Goal: Information Seeking & Learning: Learn about a topic

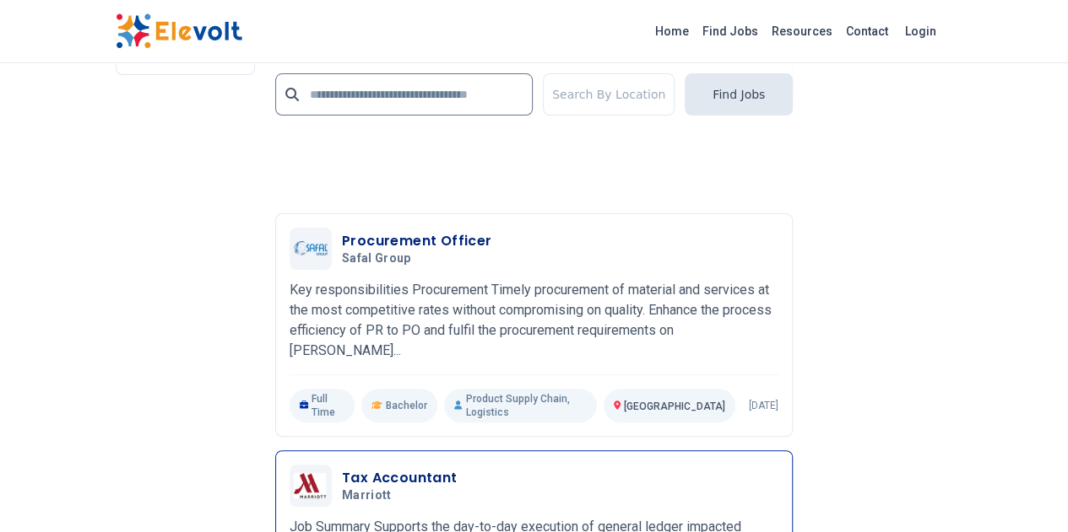
scroll to position [3544, 0]
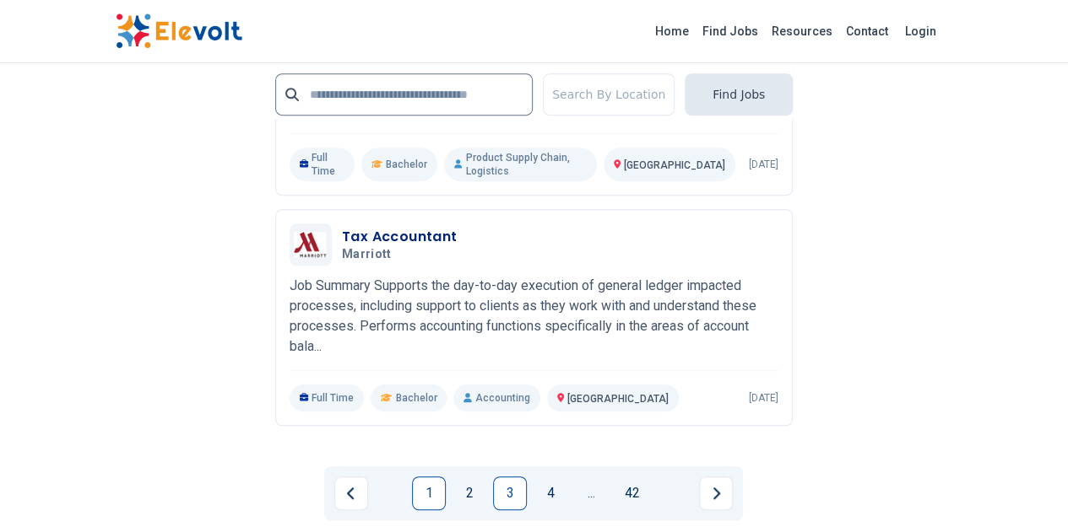
click at [437, 477] on link "1" at bounding box center [429, 494] width 34 height 34
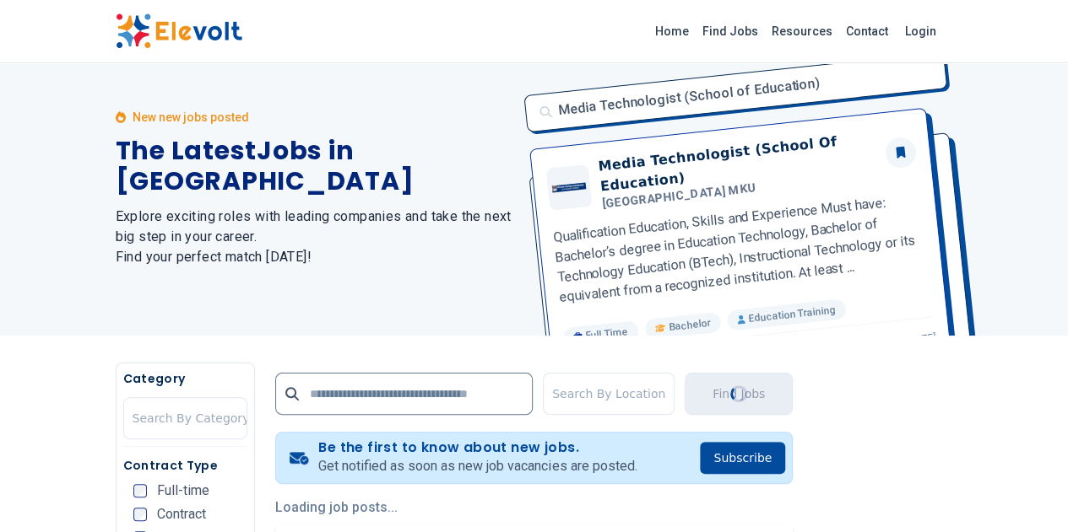
scroll to position [253, 0]
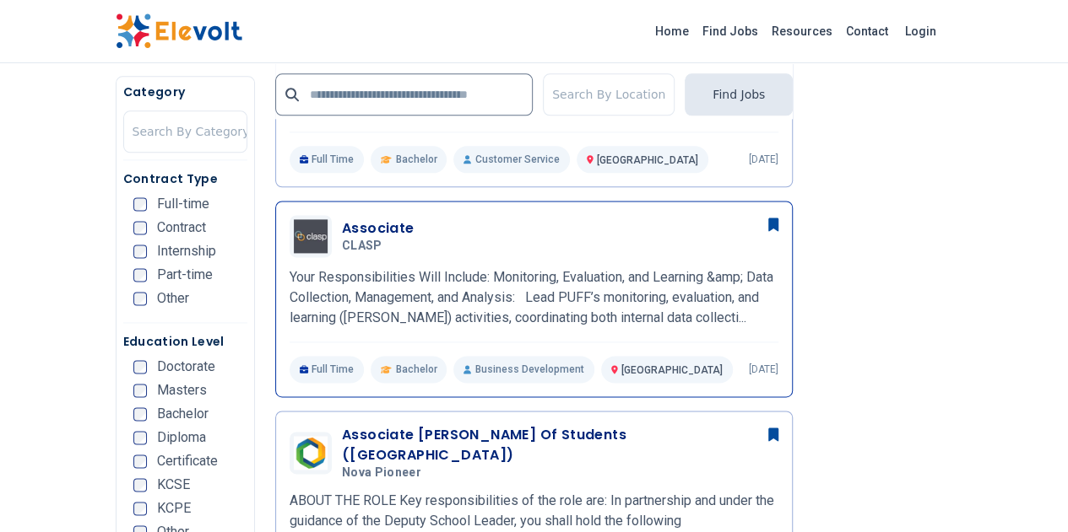
scroll to position [1035, 0]
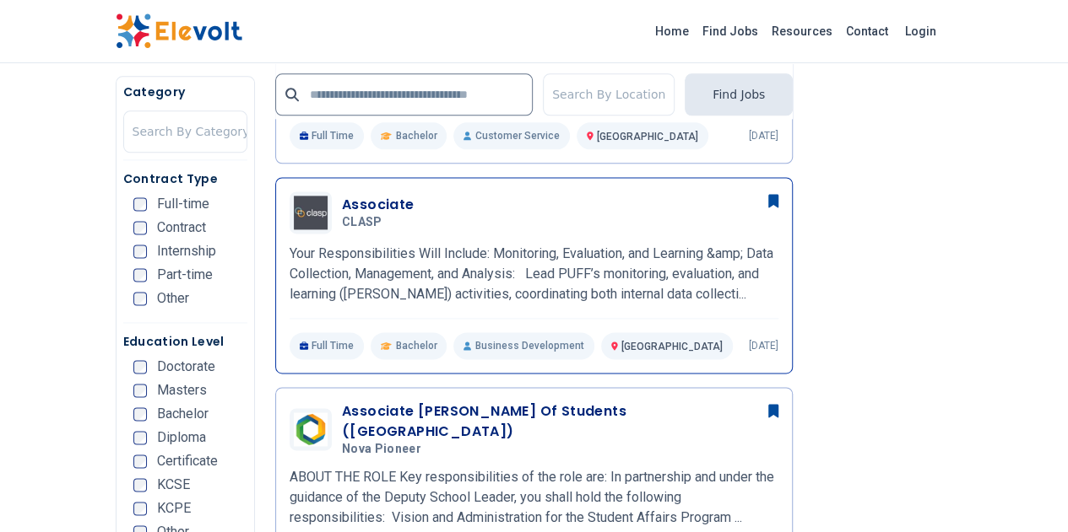
click at [342, 195] on h3 "Associate" at bounding box center [378, 205] width 73 height 20
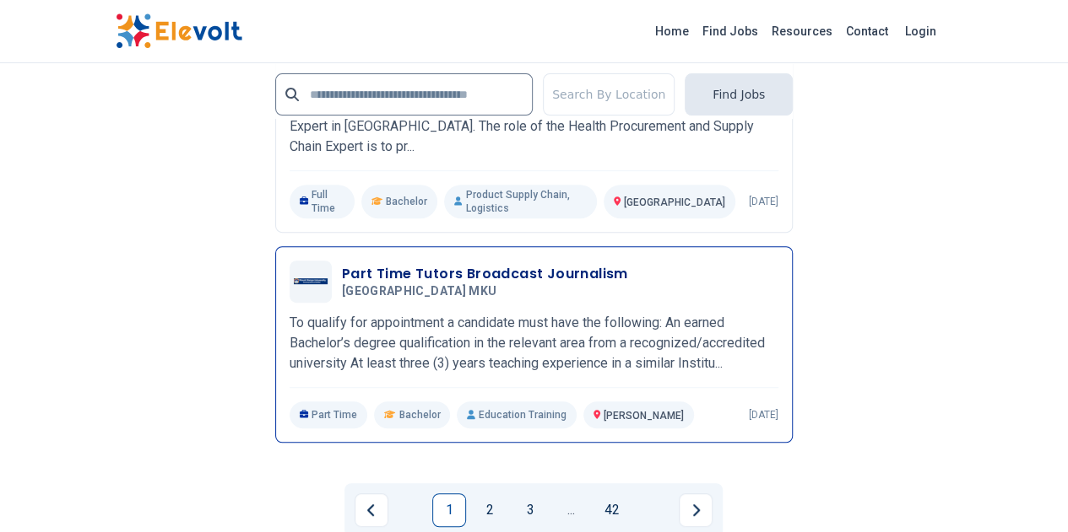
scroll to position [3482, 0]
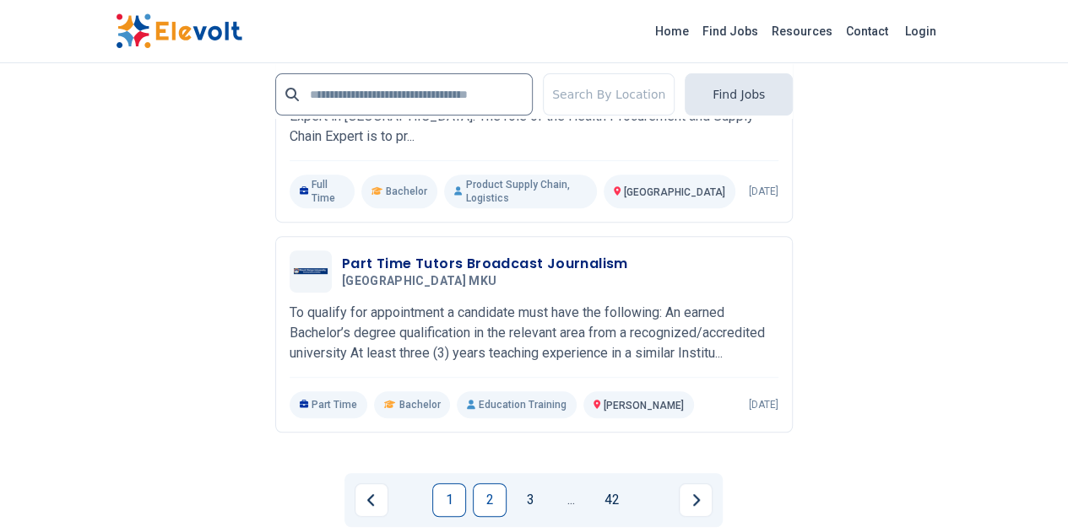
click at [494, 484] on link "2" at bounding box center [490, 501] width 34 height 34
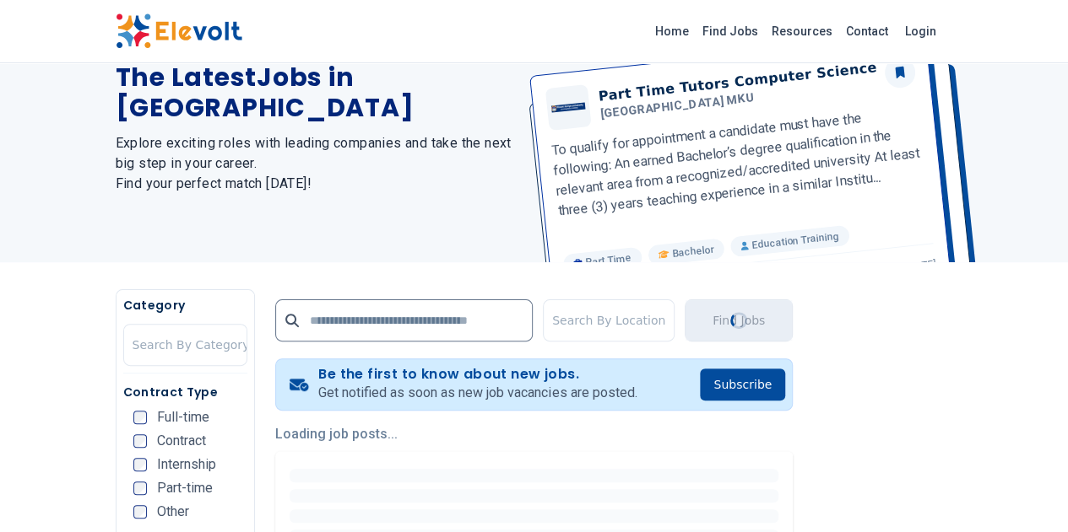
scroll to position [338, 0]
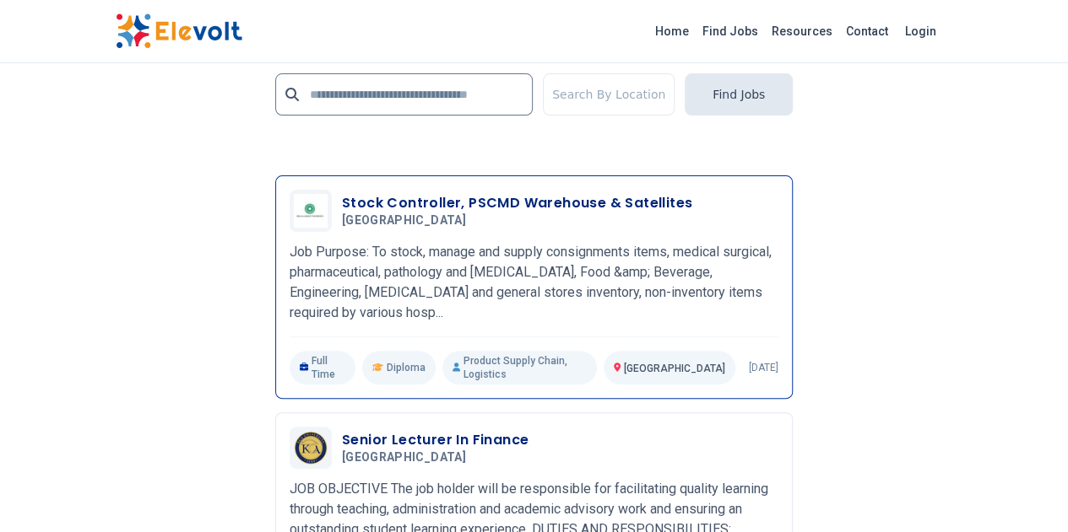
scroll to position [3524, 0]
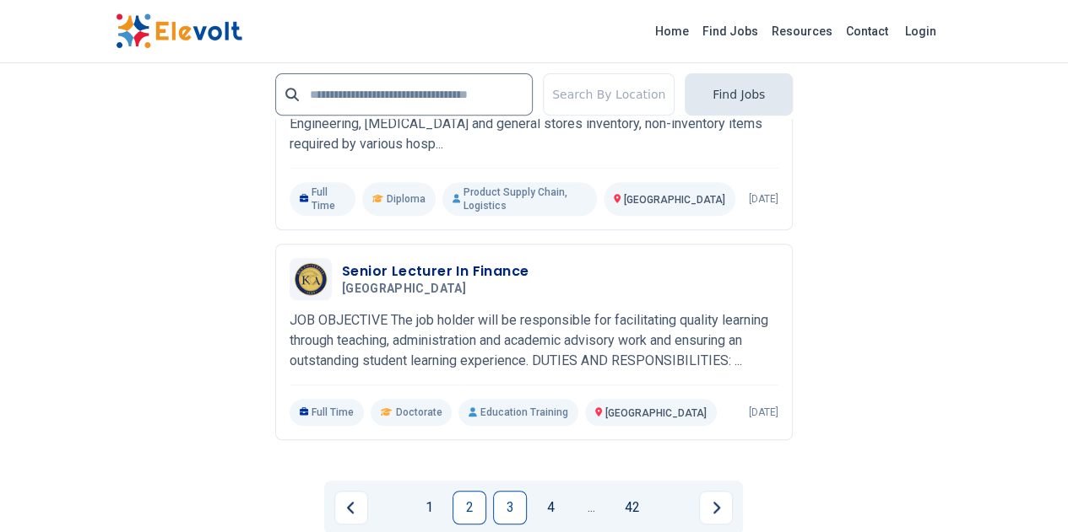
click at [500, 491] on link "3" at bounding box center [510, 508] width 34 height 34
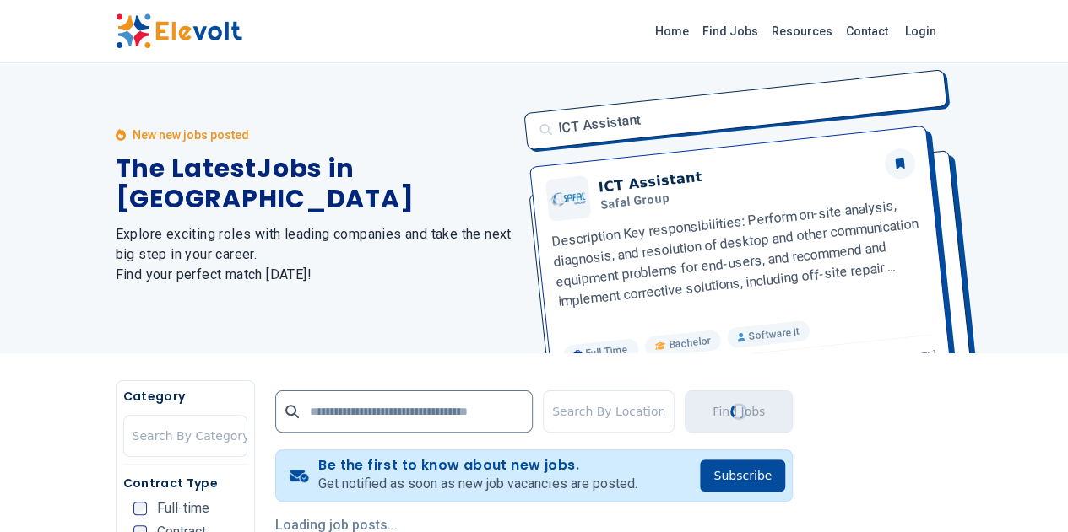
scroll to position [0, 0]
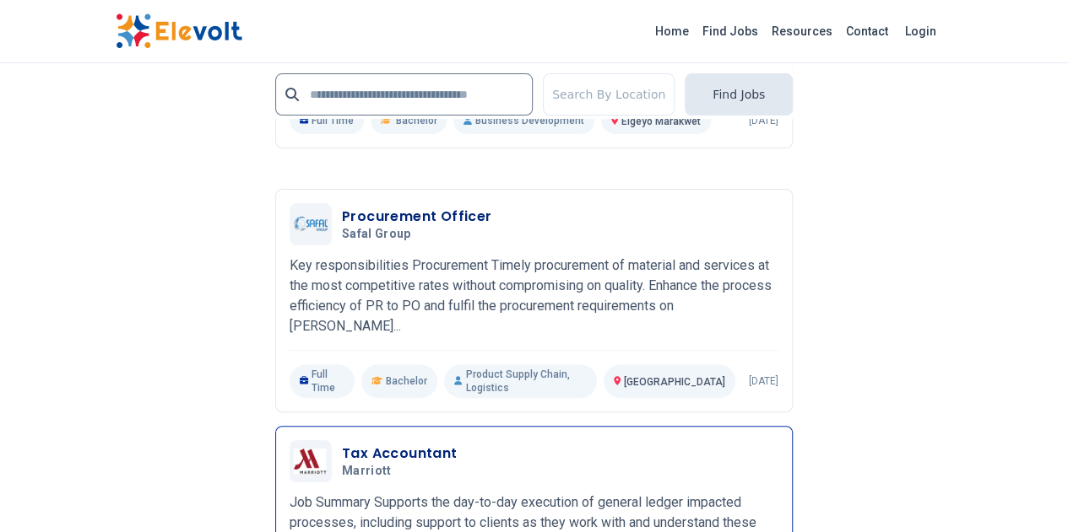
scroll to position [3392, 0]
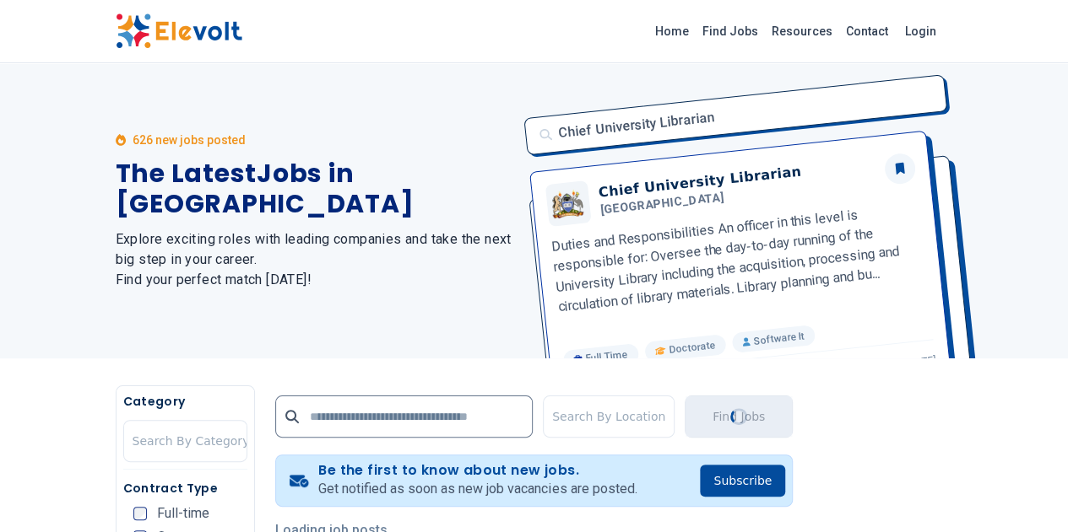
scroll to position [0, 0]
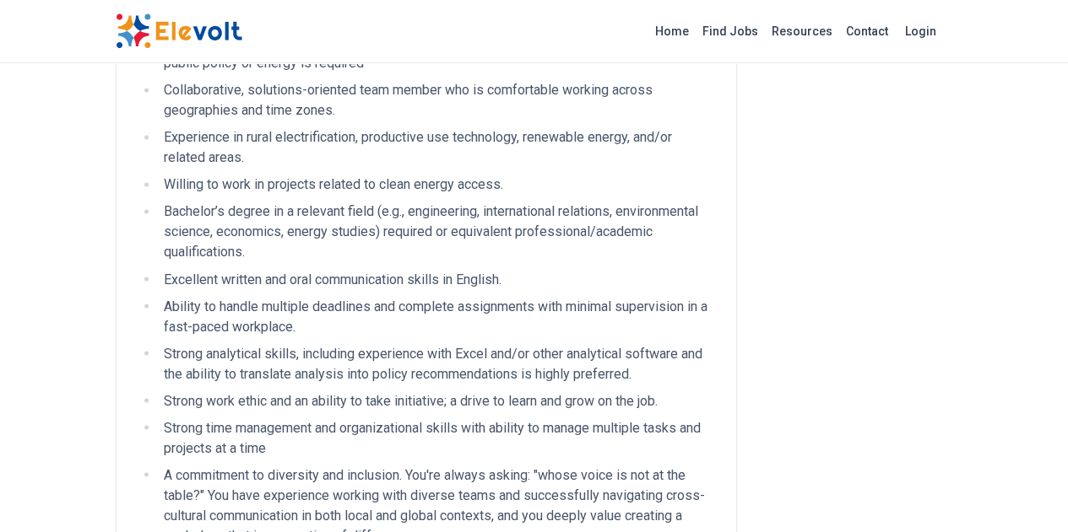
scroll to position [1350, 0]
